Goal: Task Accomplishment & Management: Manage account settings

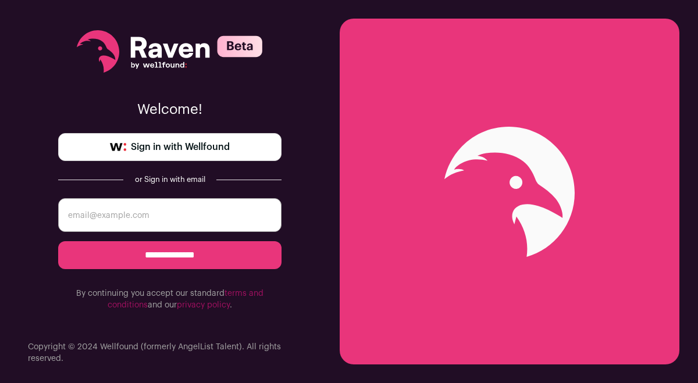
click at [198, 149] on span "Sign in with Wellfound" at bounding box center [180, 147] width 99 height 14
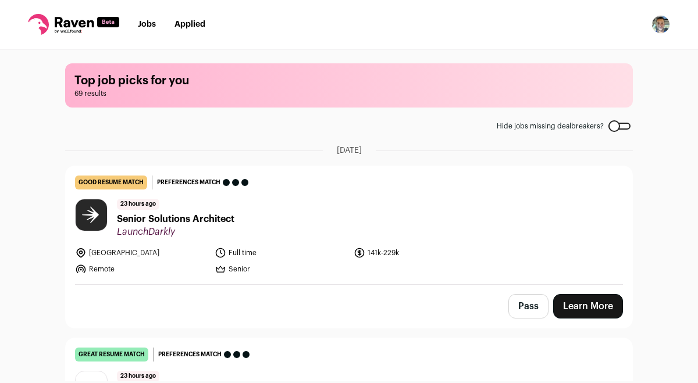
click at [190, 22] on link "Applied" at bounding box center [189, 24] width 31 height 8
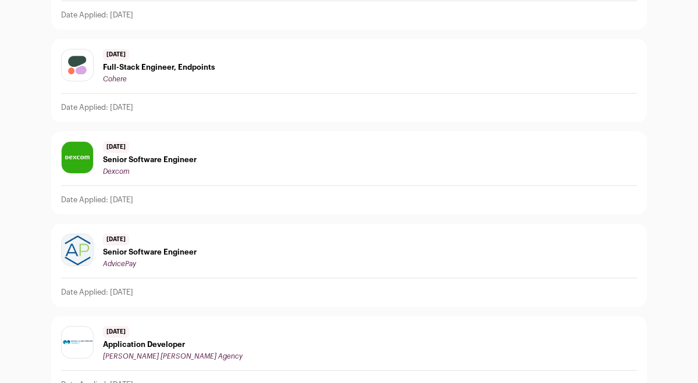
scroll to position [1014, 0]
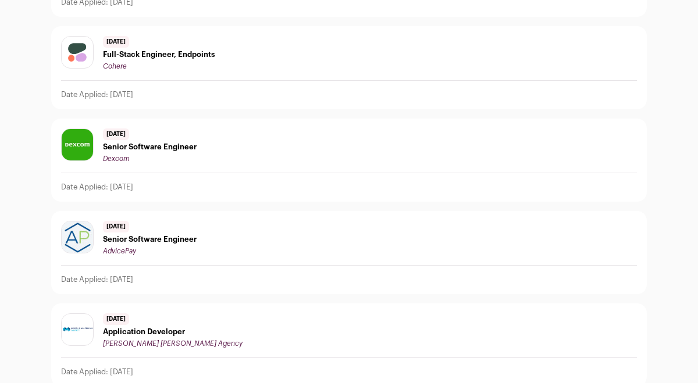
click at [255, 259] on div "[DATE] Senior Software Engineer AdvicePay Date Applied: [DATE]" at bounding box center [349, 253] width 594 height 82
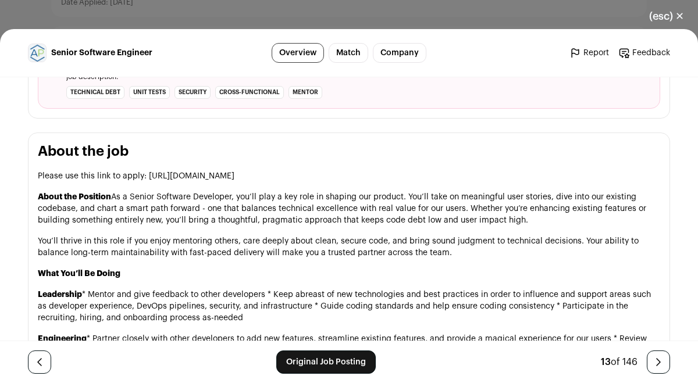
scroll to position [586, 0]
